Goal: Task Accomplishment & Management: Complete application form

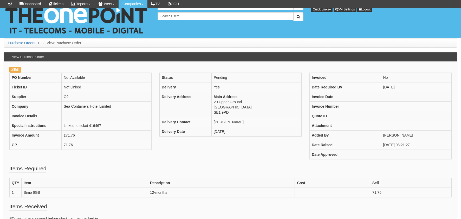
scroll to position [52, 0]
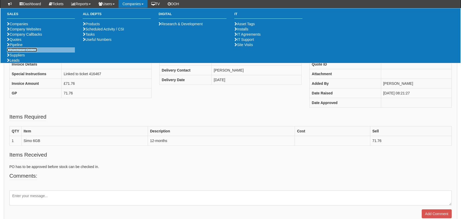
click at [22, 52] on link "Purchase Orders" at bounding box center [22, 50] width 30 height 4
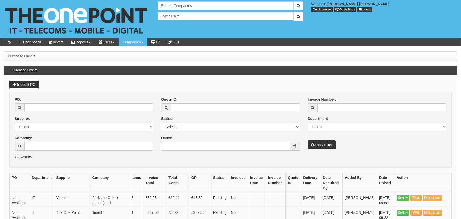
click at [24, 84] on link "Request PO" at bounding box center [23, 84] width 29 height 9
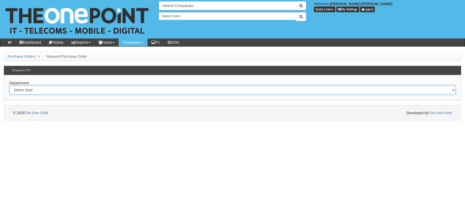
click at [37, 90] on select "Select Dept Digital Internal IT Mobiles Marketing Telecoms" at bounding box center [232, 90] width 446 height 9
select select "?pipeID=&dept=MOB"
click at [9, 86] on select "Select Dept Digital Internal IT Mobiles Marketing Telecoms" at bounding box center [232, 90] width 446 height 9
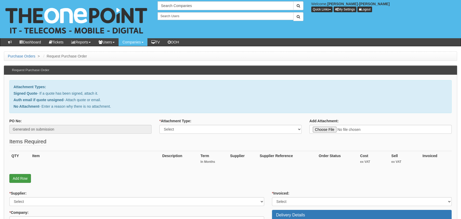
drag, startPoint x: 18, startPoint y: 172, endPoint x: 19, endPoint y: 176, distance: 4.4
click at [18, 171] on div "QTY Item Description Term In Months Supplier Supplier Reference Order Status Co…" at bounding box center [230, 162] width 442 height 23
click at [17, 178] on link "Add Row" at bounding box center [20, 178] width 22 height 9
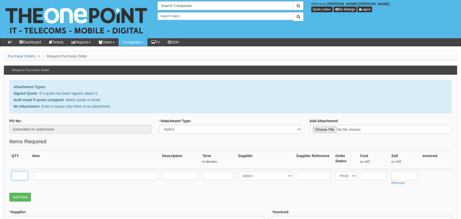
click at [20, 174] on input "text" at bounding box center [19, 175] width 17 height 9
type input "1"
drag, startPoint x: 168, startPoint y: 132, endPoint x: 163, endPoint y: 133, distance: 4.5
click at [163, 131] on select "Select Signed Quote Auth email with quote if unsigned No Attachment" at bounding box center [230, 129] width 142 height 9
select select "Auth email if quote unsigned"
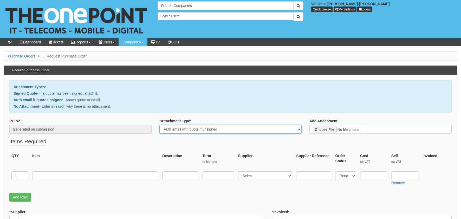
click at [159, 125] on select "Select Signed Quote Auth email with quote if unsigned No Attachment" at bounding box center [230, 129] width 142 height 9
type input "C:\fakepath\Royal Mail - Postage Confirmation for WP-8695-5782-601.msg"
drag, startPoint x: 45, startPoint y: 175, endPoint x: 186, endPoint y: 169, distance: 141.0
click at [45, 175] on input "text" at bounding box center [95, 175] width 126 height 9
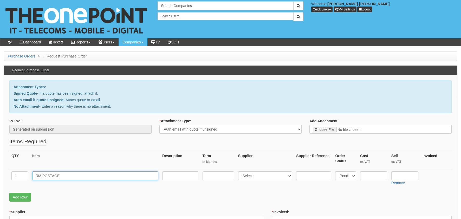
type input "RM POSTAGE"
click at [378, 177] on input "text" at bounding box center [373, 175] width 27 height 9
type input "3.00"
click at [28, 195] on link "Add Row" at bounding box center [20, 197] width 22 height 9
click at [21, 193] on input "text" at bounding box center [19, 194] width 17 height 9
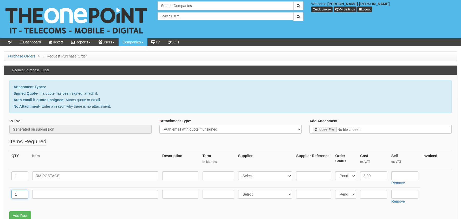
type input "1"
click at [74, 195] on input "text" at bounding box center [95, 194] width 126 height 9
drag, startPoint x: 72, startPoint y: 176, endPoint x: 5, endPoint y: 178, distance: 67.1
click at [45, 194] on input "text" at bounding box center [95, 194] width 126 height 9
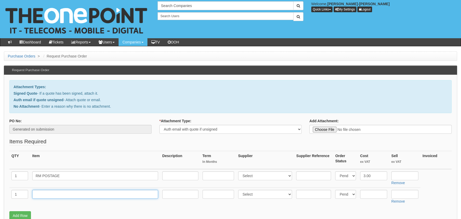
paste input "RM POSTAGE"
type input "RM POSTAGE"
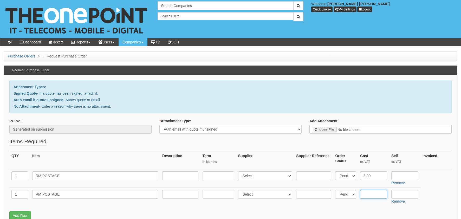
click at [368, 190] on input "text" at bounding box center [373, 194] width 27 height 9
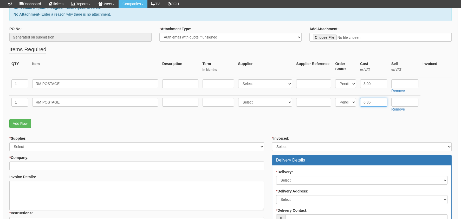
scroll to position [78, 0]
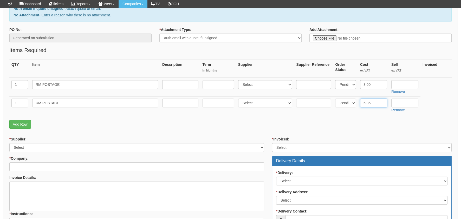
type input "6.35"
click at [35, 146] on select "Select 123 REG.co.uk 1Password 3 4Gon AA Jones Electric Ltd Abzorb Access Group…" at bounding box center [136, 147] width 255 height 9
select select "124"
click at [9, 143] on select "Select 123 REG.co.uk 1Password 3 4Gon AA Jones Electric Ltd Abzorb Access Group…" at bounding box center [136, 147] width 255 height 9
drag, startPoint x: 50, startPoint y: 173, endPoint x: 47, endPoint y: 167, distance: 6.9
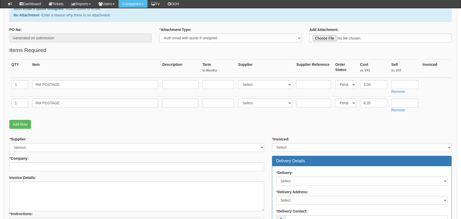
click at [50, 173] on div "* Supplier: Select 123 REG.co.uk 1Password 3 4Gon AA Jones Electric Ltd Abzorb …" at bounding box center [136, 201] width 263 height 130
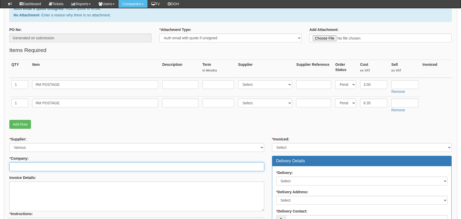
click at [47, 166] on input "* Company:" at bounding box center [136, 166] width 255 height 9
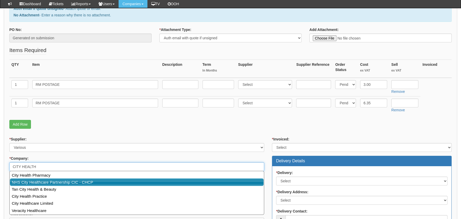
click at [101, 181] on link "NHS City Healthcare Partnership CIC - CHCP" at bounding box center [137, 182] width 254 height 8
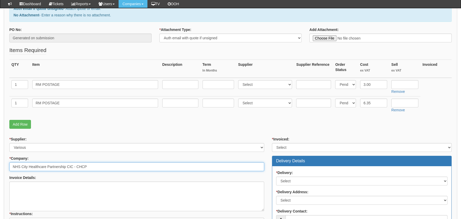
type input "NHS City Healthcare Partnership CIC - CHCP"
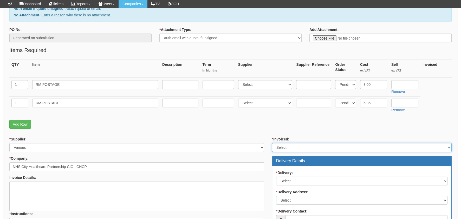
drag, startPoint x: 304, startPoint y: 143, endPoint x: 304, endPoint y: 146, distance: 2.6
click at [304, 143] on select "Select Yes No N/A STB (part of order)" at bounding box center [362, 147] width 180 height 9
select select "2"
click at [272, 143] on select "Select Yes No N/A STB (part of order)" at bounding box center [362, 147] width 180 height 9
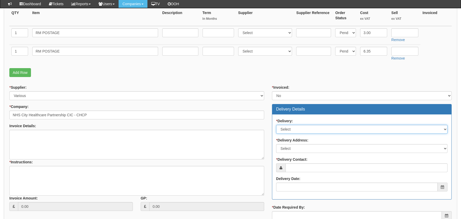
click at [296, 127] on select "Select No Not Applicable Yes" at bounding box center [361, 129] width 171 height 9
select select "1"
click at [276, 125] on select "Select No Not Applicable Yes" at bounding box center [361, 129] width 171 height 9
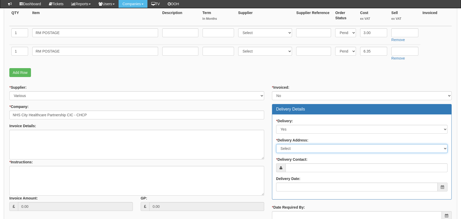
click at [300, 151] on select "Select Not Applicable Main Address - HU3 4AE Other" at bounding box center [361, 148] width 171 height 9
select select "company_main_address"
click at [276, 144] on select "Select Not Applicable Main Address - HU3 4AE Other" at bounding box center [361, 148] width 171 height 9
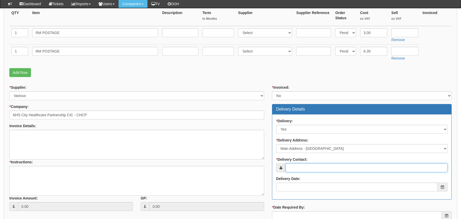
click at [300, 168] on input "* Delivery Contact:" at bounding box center [366, 167] width 162 height 9
type input "MIXED"
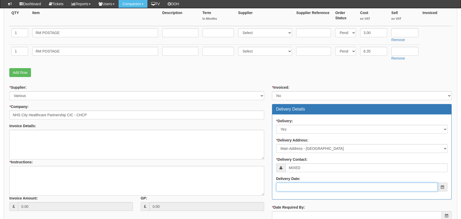
click at [303, 188] on input "Delivery Date:" at bounding box center [356, 186] width 161 height 9
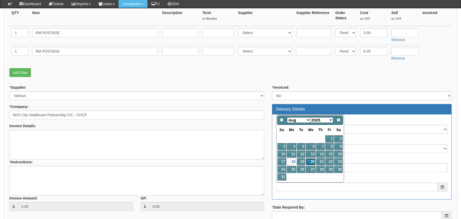
click at [314, 160] on link "20" at bounding box center [311, 161] width 10 height 7
type input "2025-08-20"
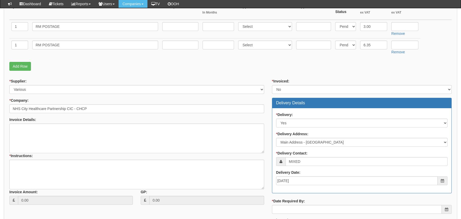
scroll to position [208, 0]
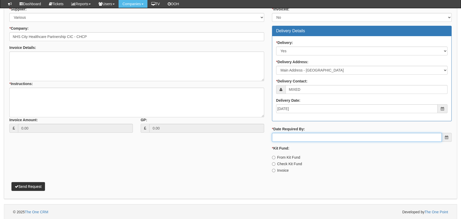
click at [299, 137] on input "* Date Required By:" at bounding box center [357, 137] width 170 height 9
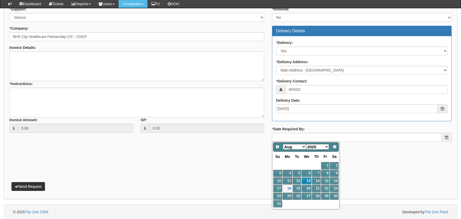
click at [312, 184] on td "14" at bounding box center [316, 181] width 9 height 8
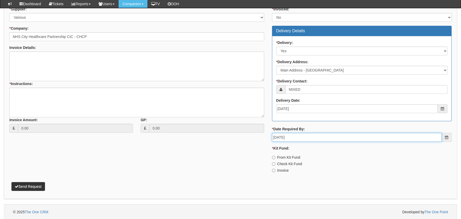
click at [311, 139] on input "2025-08-14" at bounding box center [357, 137] width 170 height 9
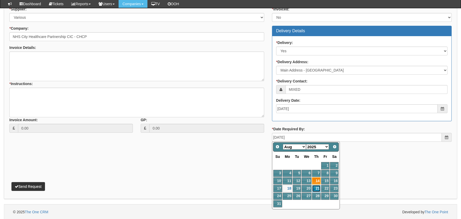
click at [317, 186] on link "21" at bounding box center [316, 188] width 9 height 7
type input "2025-08-21"
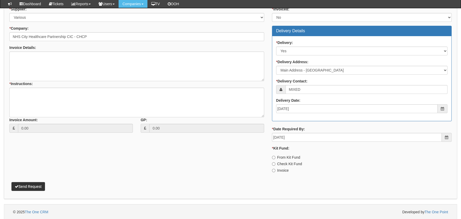
click at [284, 170] on label "Invoice" at bounding box center [280, 170] width 17 height 5
click at [275, 159] on input "Invoice" at bounding box center [273, 157] width 3 height 3
radio input "true"
click at [70, 117] on div "Invoice Amount: 0.00" at bounding box center [70, 124] width 123 height 15
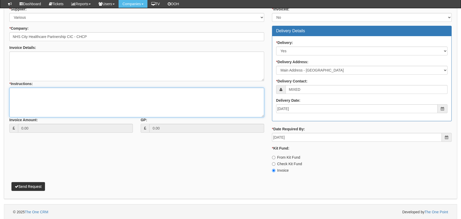
click at [72, 100] on textarea "* Instructions:" at bounding box center [136, 103] width 255 height 30
type textarea "for replacements"
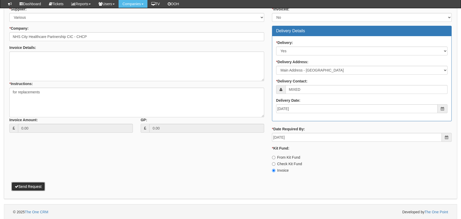
click at [25, 184] on button "Send Request" at bounding box center [28, 186] width 34 height 9
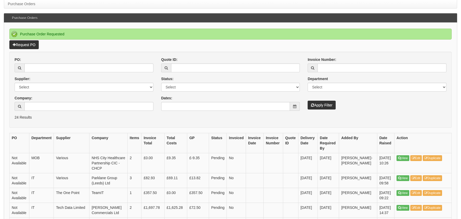
scroll to position [78, 0]
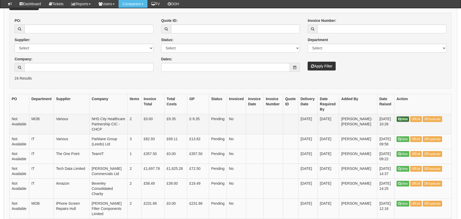
click at [405, 119] on link "View" at bounding box center [402, 119] width 13 height 6
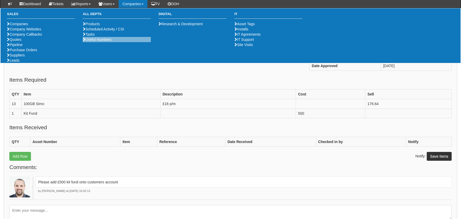
scroll to position [132, 0]
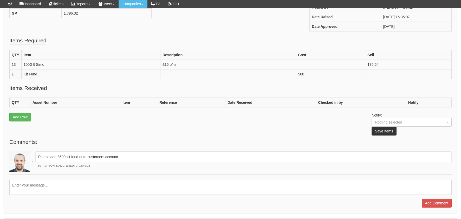
click at [170, 123] on fieldset "Items Received QTY Asset Number Item Reference Date Received Checked in by Noti…" at bounding box center [230, 111] width 442 height 54
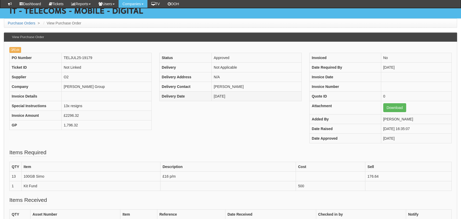
scroll to position [2, 0]
